Goal: Task Accomplishment & Management: Use online tool/utility

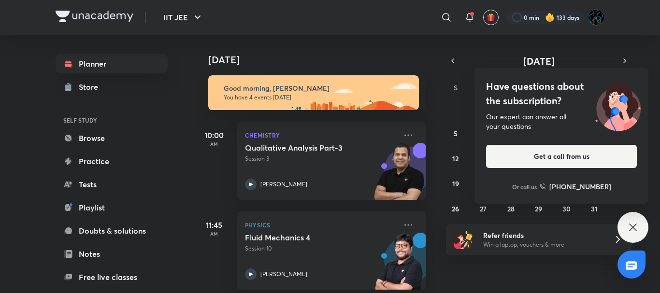
click at [636, 224] on icon at bounding box center [632, 227] width 7 height 7
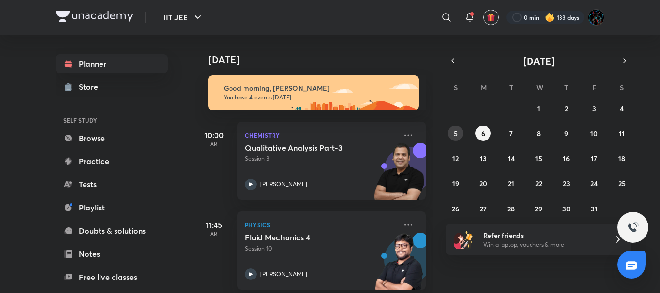
click at [454, 129] on abbr "5" at bounding box center [456, 133] width 4 height 9
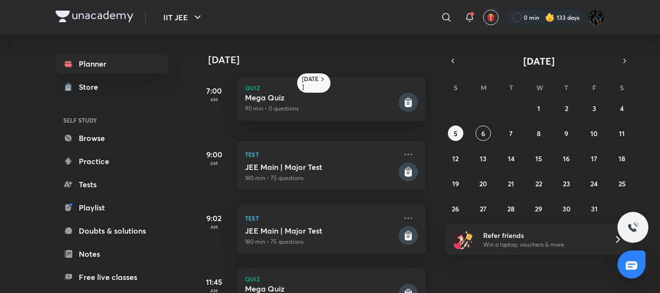
click at [310, 159] on p "Test" at bounding box center [321, 155] width 152 height 12
click at [319, 169] on h5 "JEE Main | Major Test" at bounding box center [321, 167] width 152 height 10
click at [80, 18] on img at bounding box center [95, 17] width 78 height 12
